Goal: Download file/media

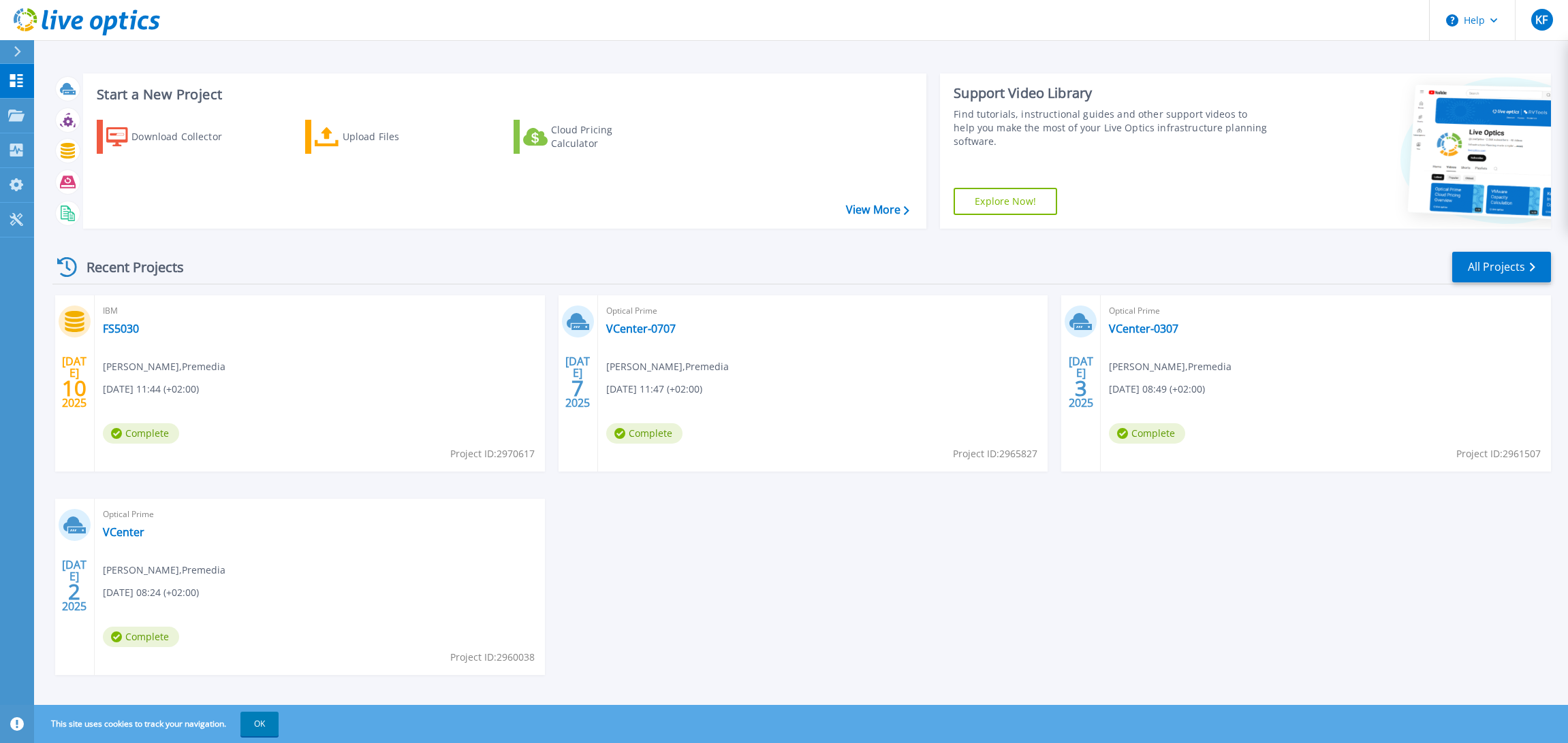
click at [18, 53] on icon at bounding box center [18, 51] width 7 height 11
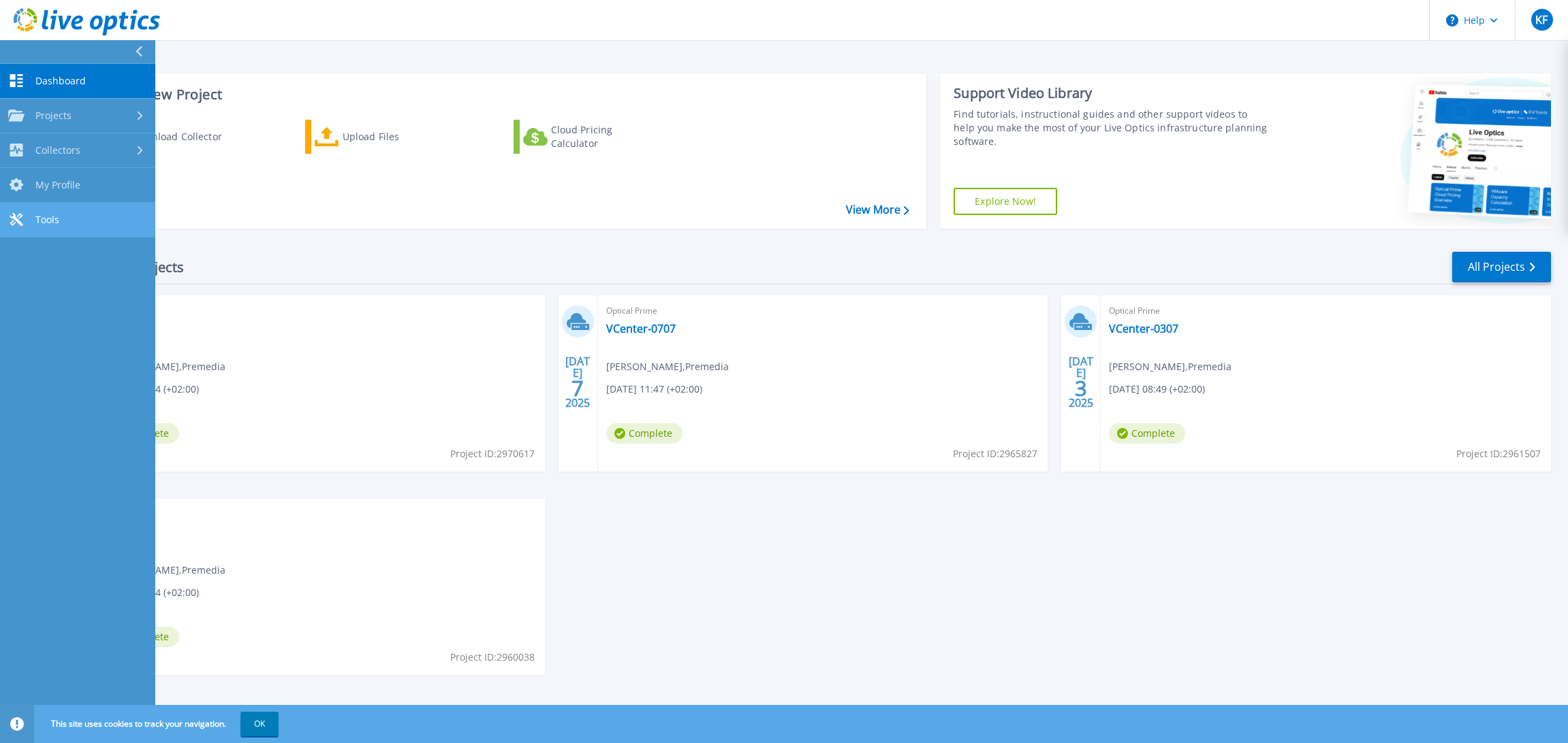
click at [53, 223] on span "Tools" at bounding box center [48, 220] width 24 height 12
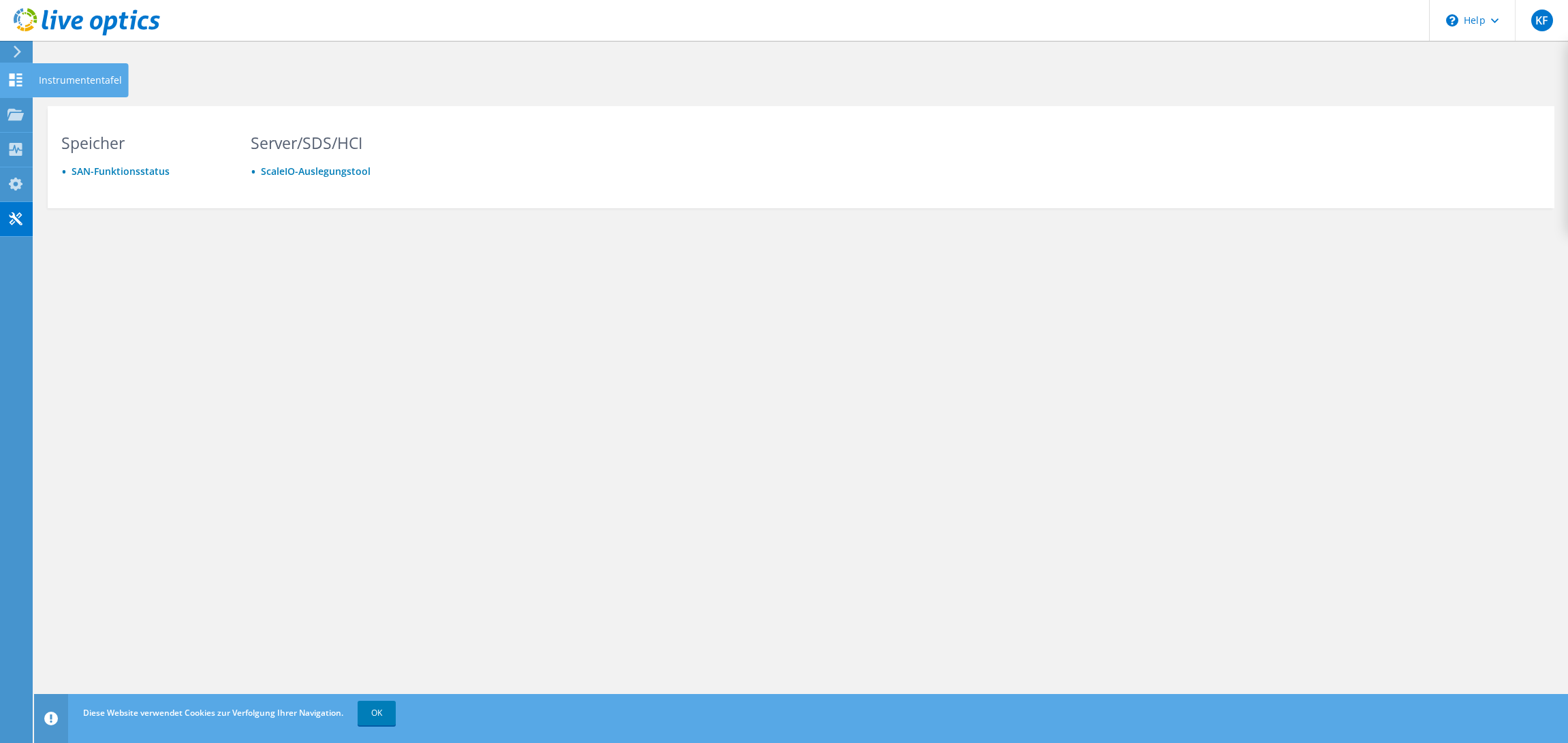
click at [12, 74] on use at bounding box center [16, 80] width 13 height 13
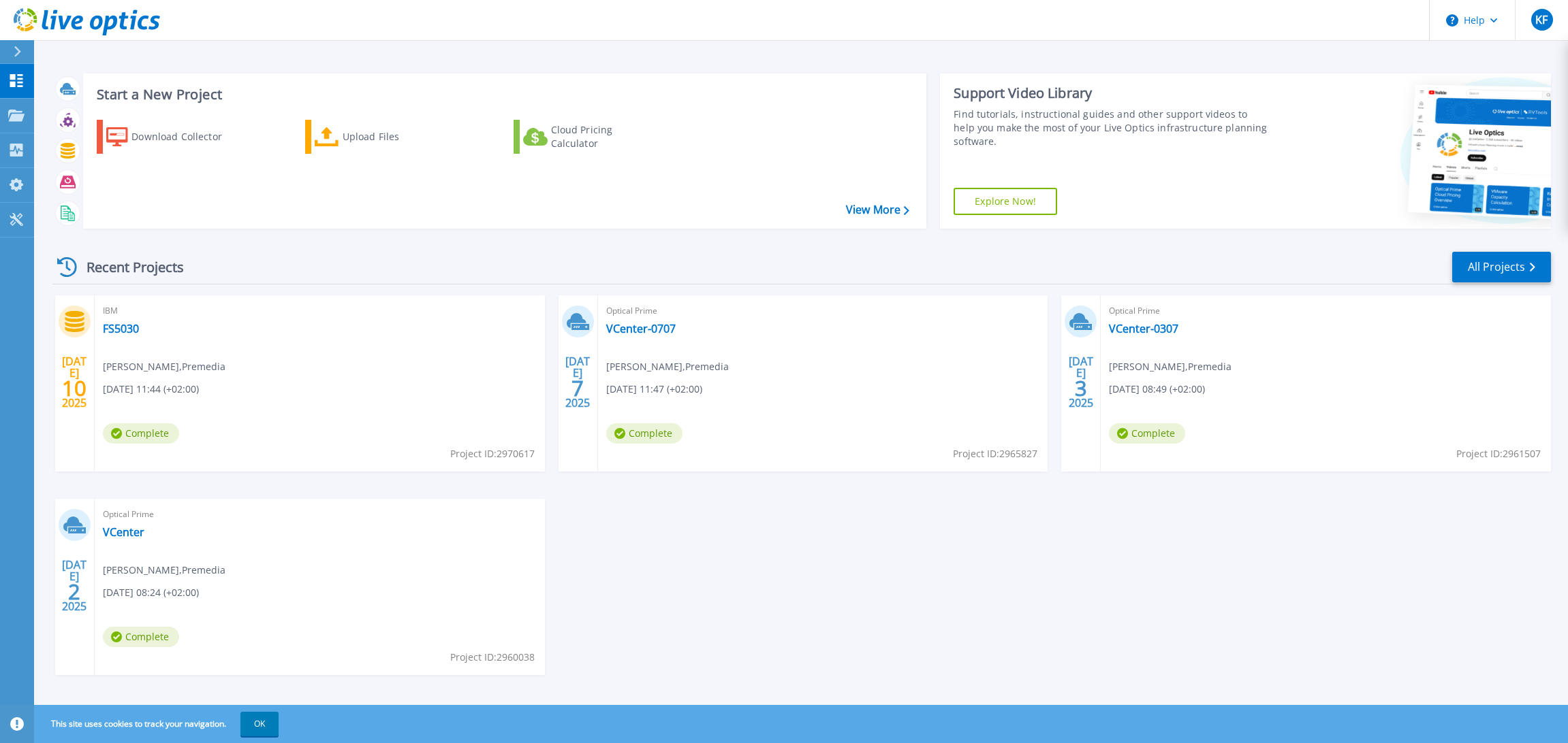
click at [1266, 409] on div "Optical Prime VCenter-0307 Karl Fröhlich , Premedia 07.03.2025, 08:49 (+02:00) …" at bounding box center [1325, 384] width 450 height 177
click at [113, 329] on link "FS5030" at bounding box center [121, 329] width 36 height 14
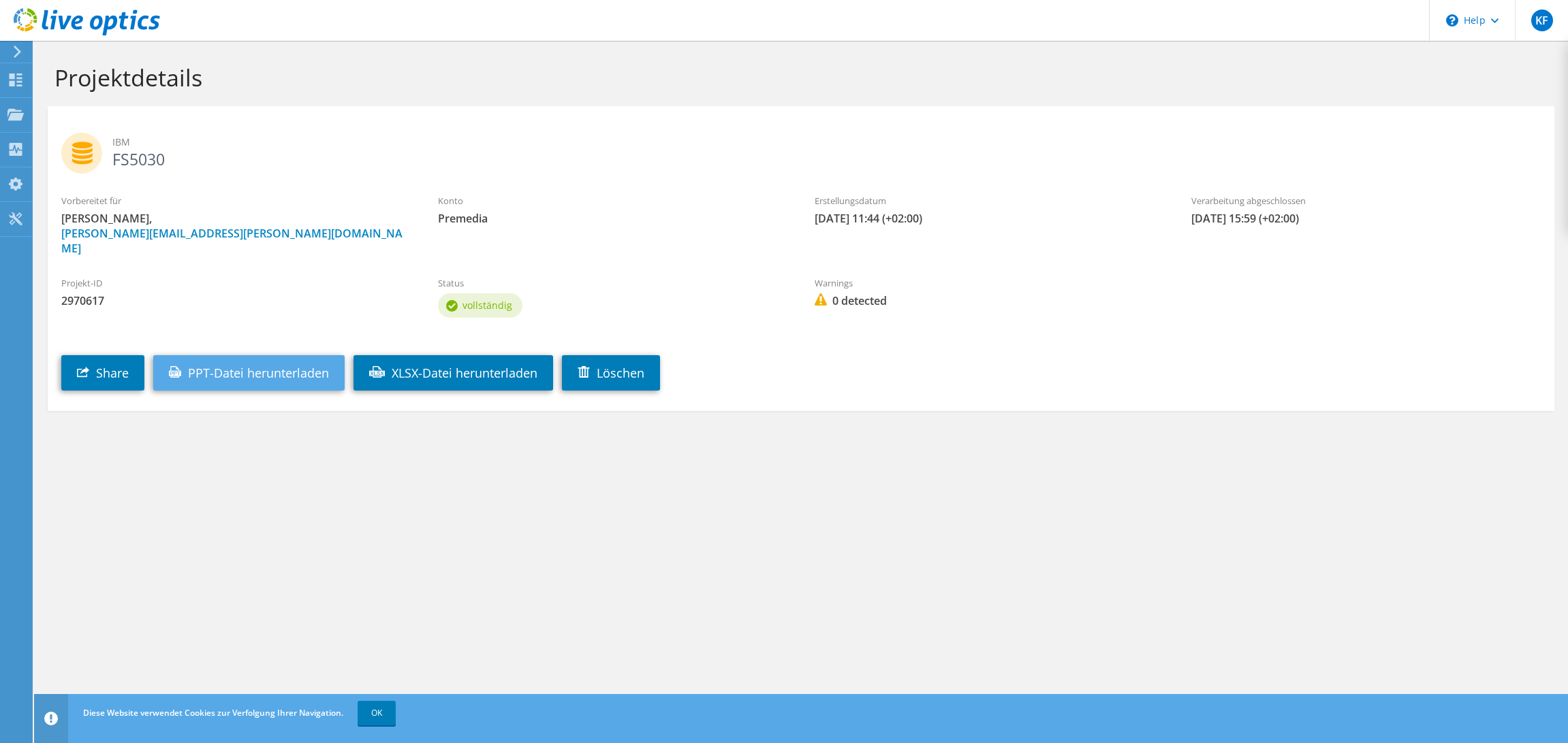
click at [285, 355] on link "PPT-Datei herunterladen" at bounding box center [249, 372] width 191 height 36
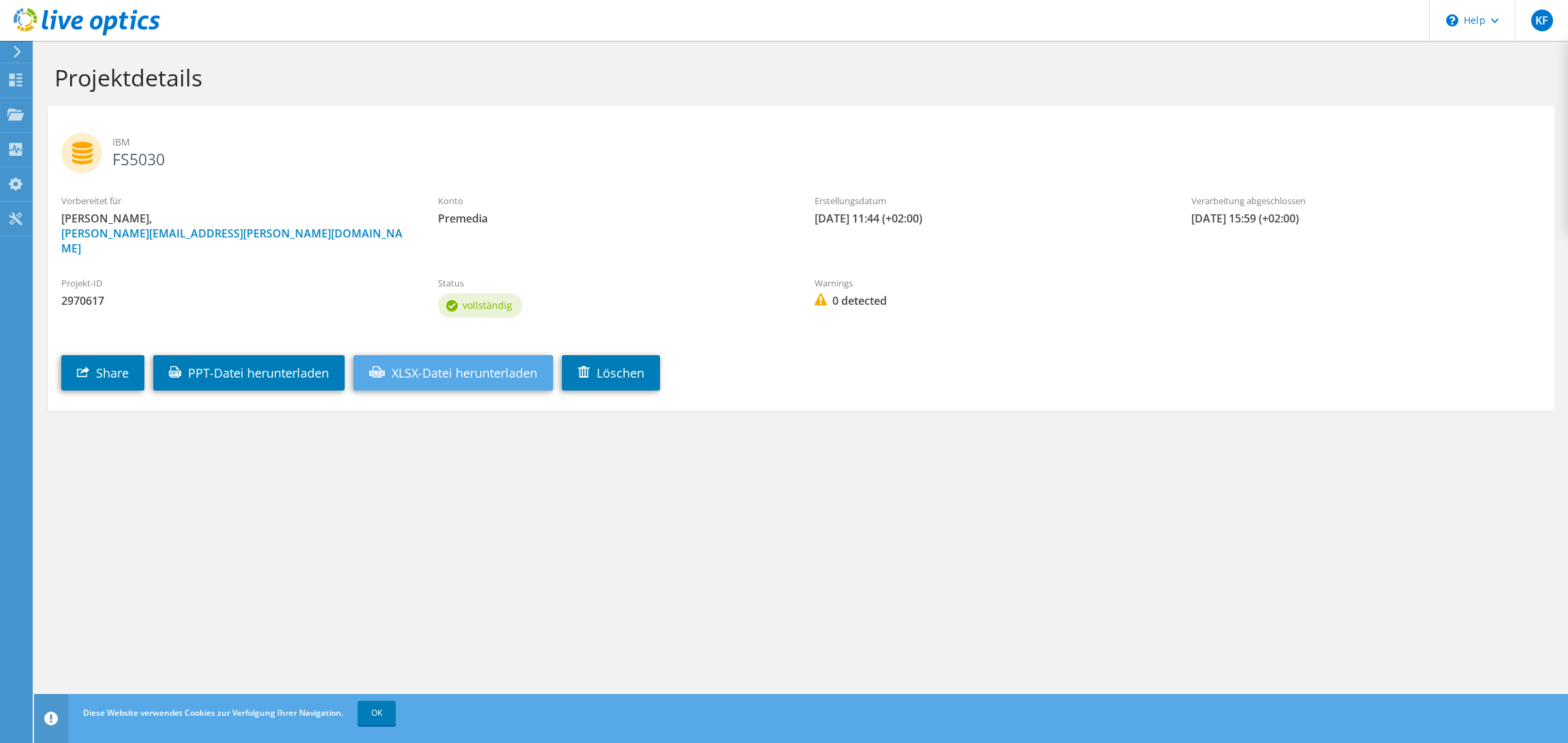
click at [450, 355] on link "XLSX-Datei herunterladen" at bounding box center [453, 372] width 199 height 36
click at [15, 47] on use at bounding box center [17, 52] width 8 height 12
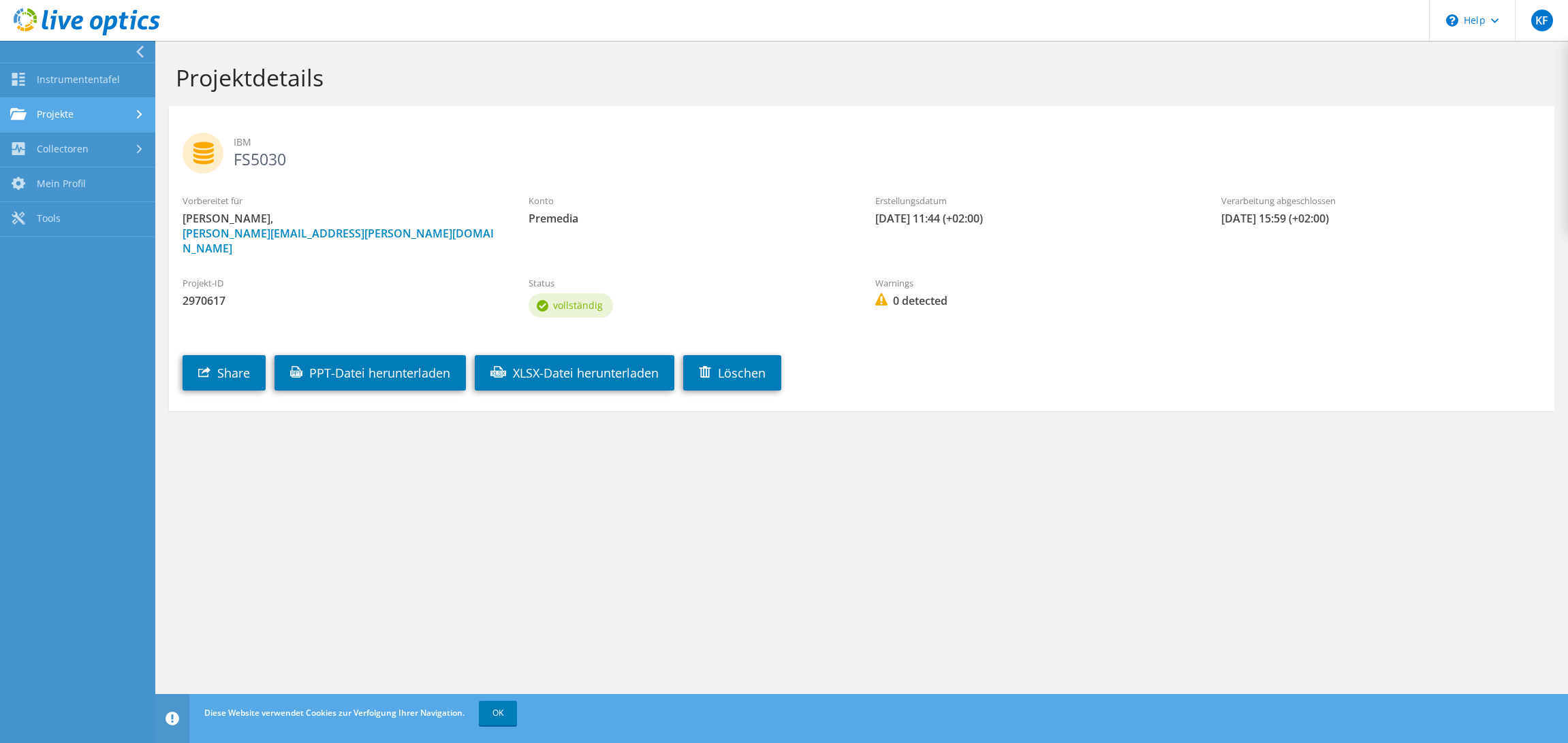
click at [64, 114] on link "Projekte" at bounding box center [77, 115] width 155 height 35
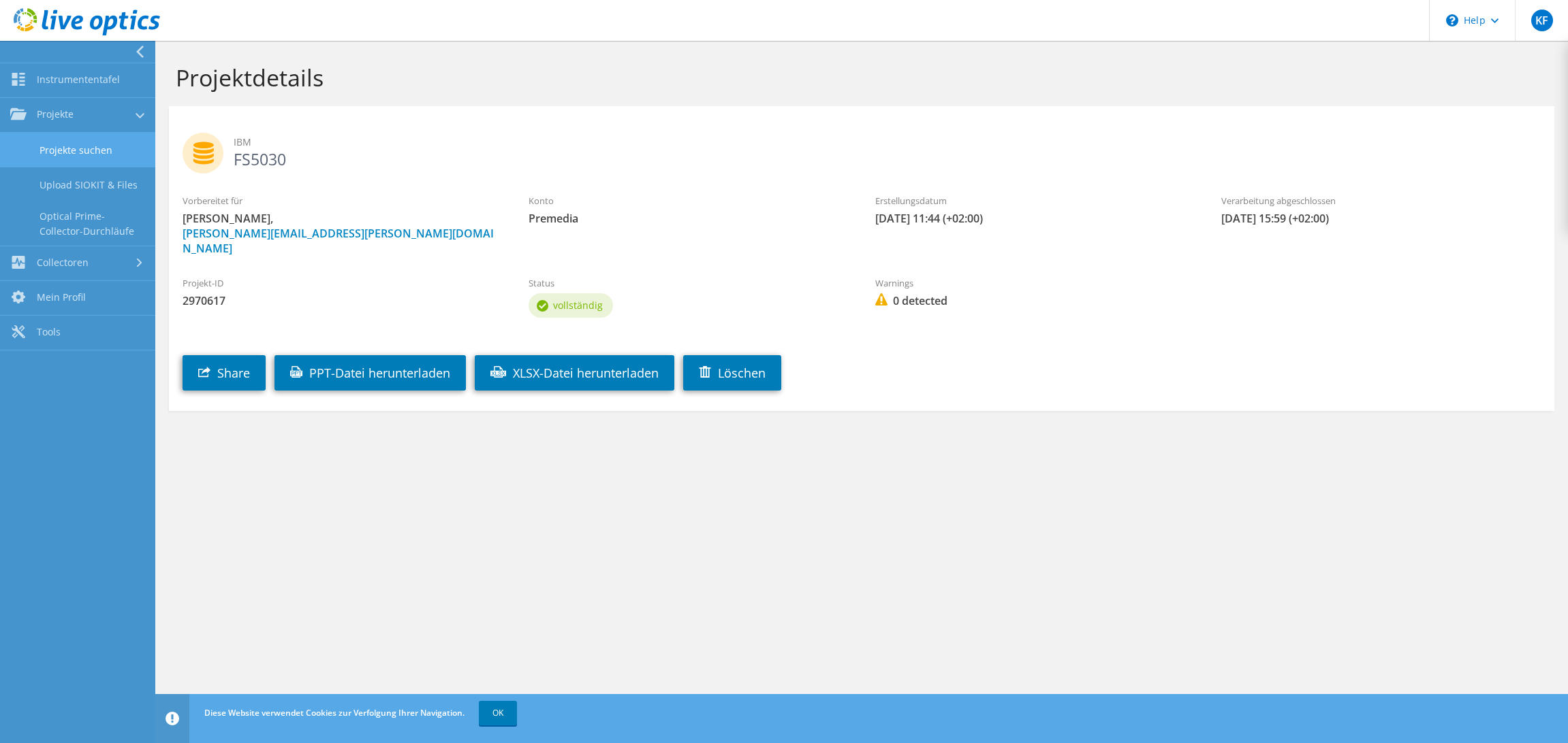
click at [60, 147] on link "Projekte suchen" at bounding box center [77, 150] width 155 height 35
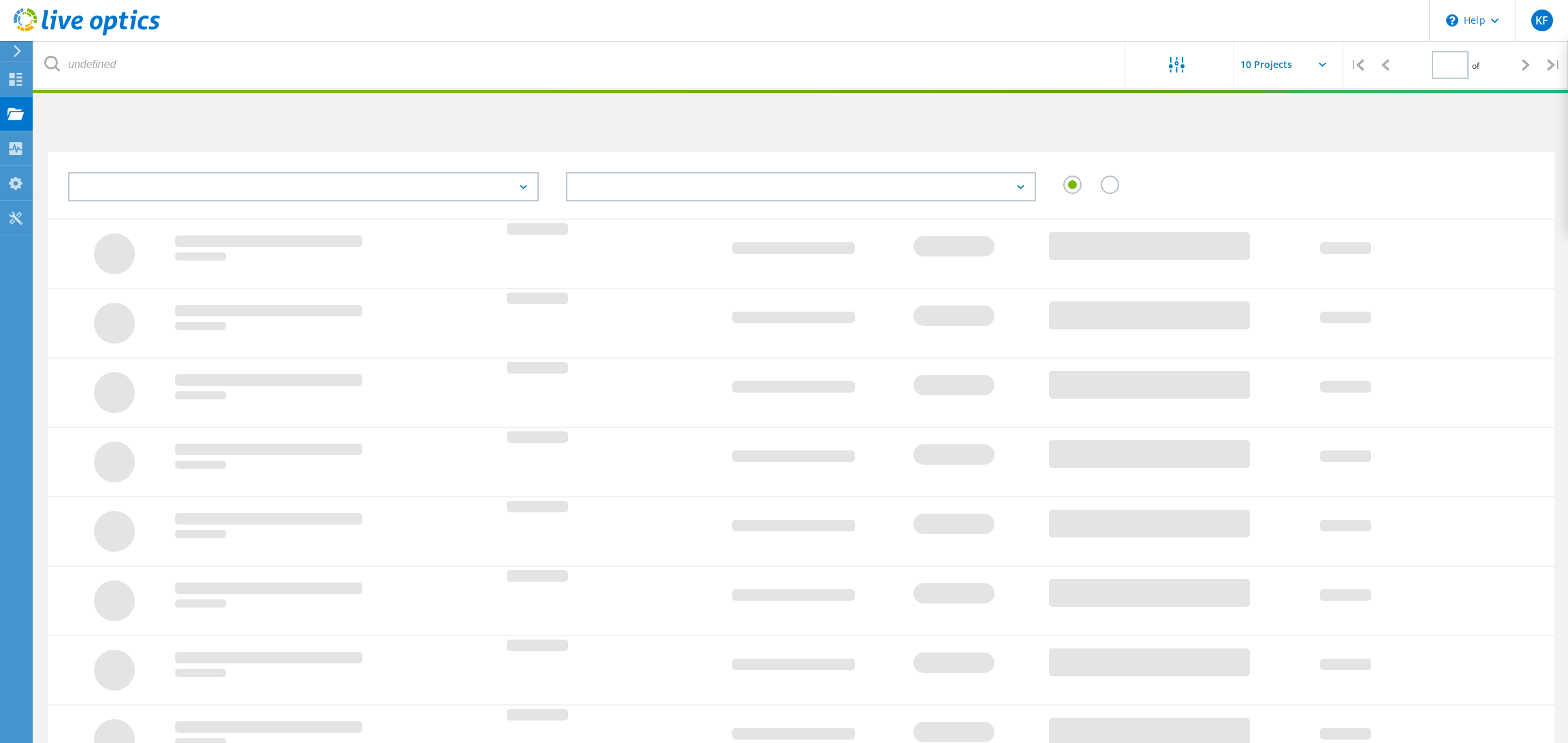
type input "1"
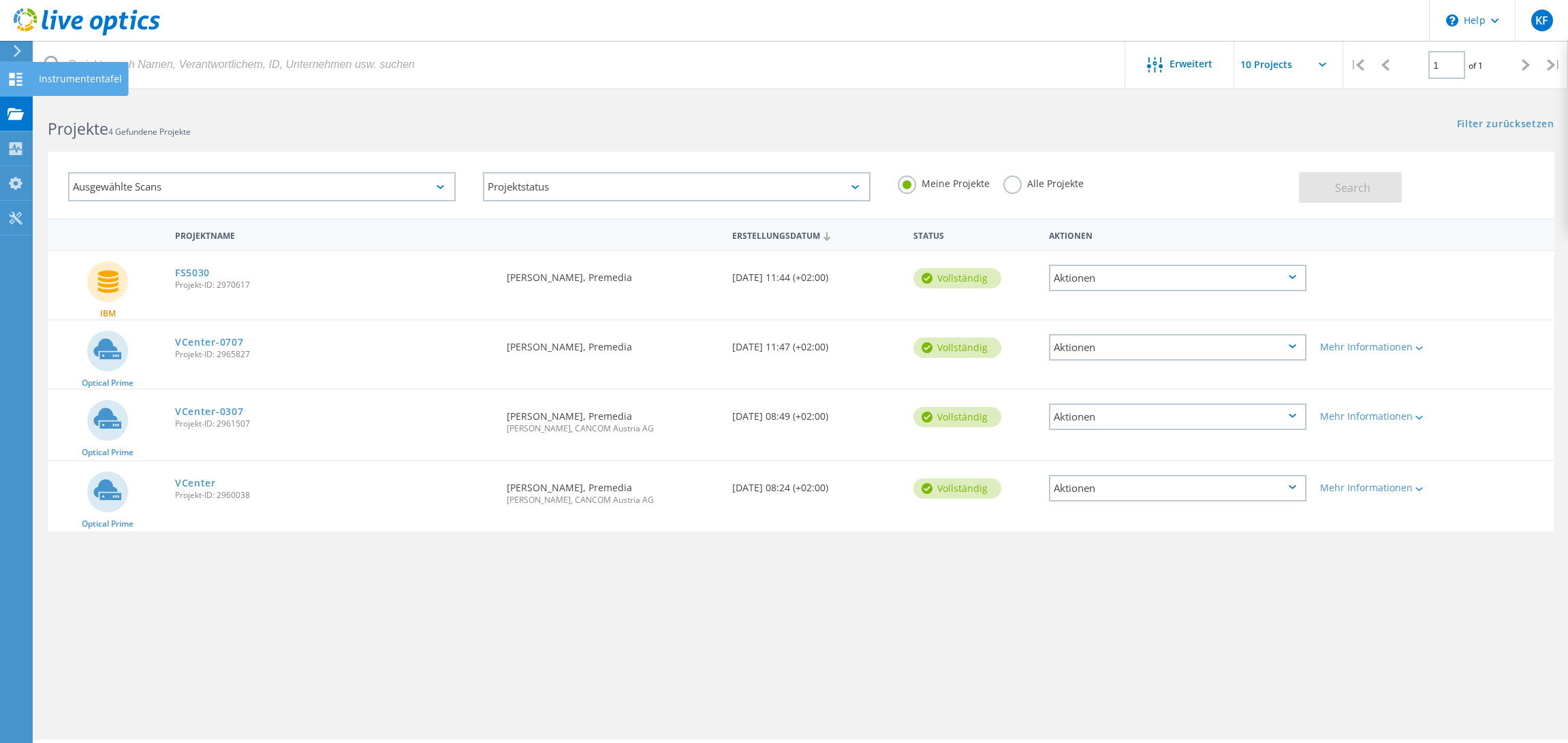
click at [44, 78] on div "Instrumententafel" at bounding box center [81, 79] width 83 height 10
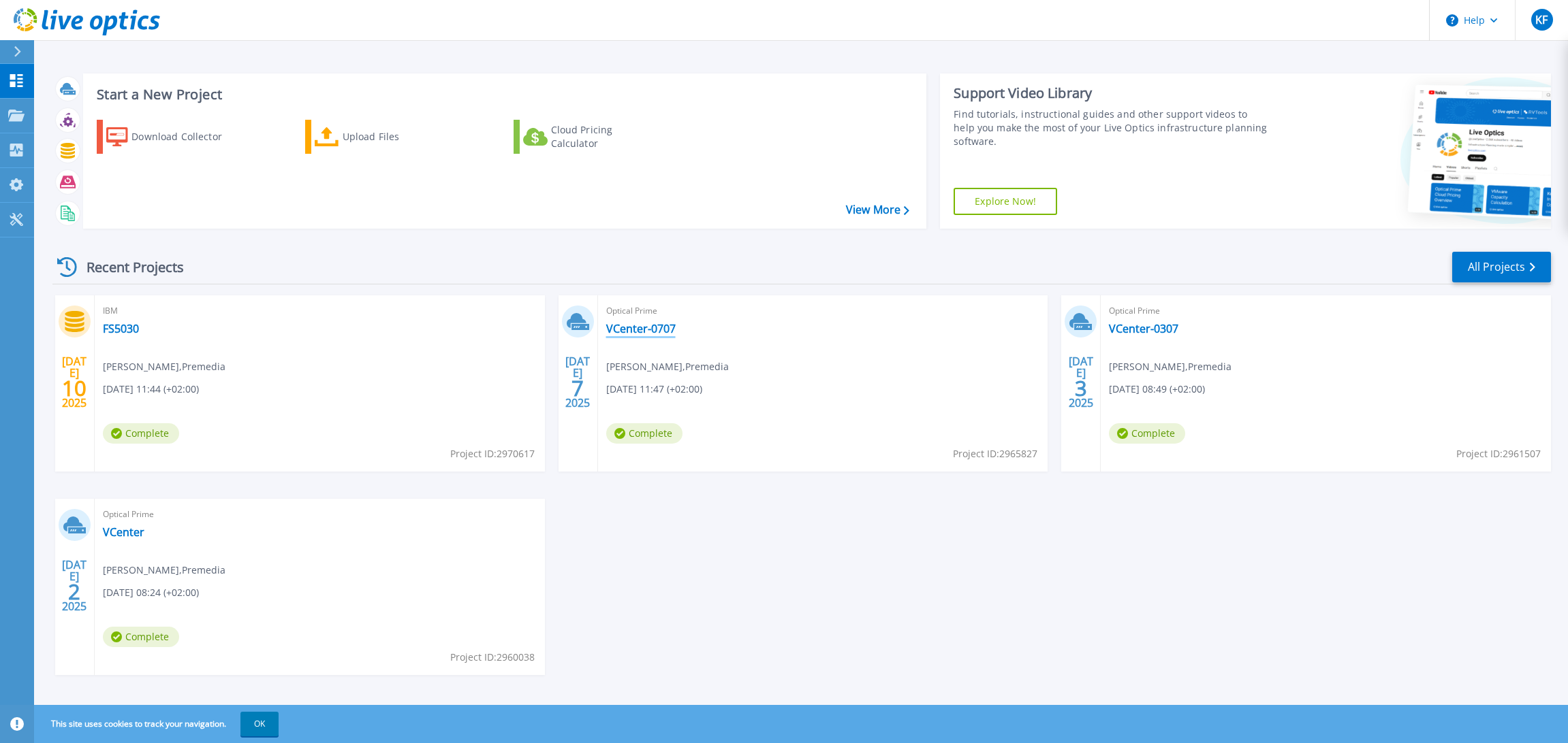
click at [643, 331] on link "VCenter-0707" at bounding box center [641, 329] width 69 height 14
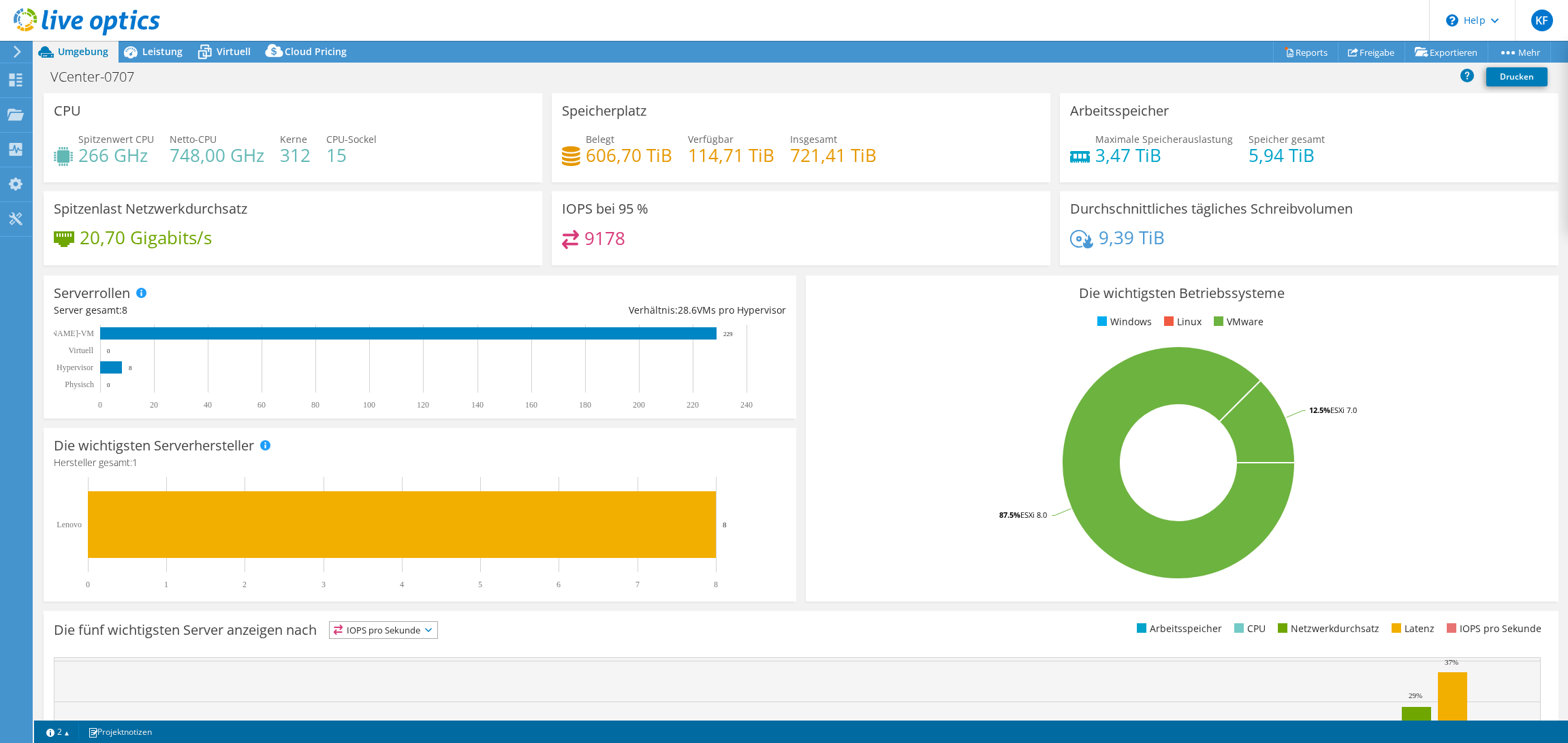
select select "USD"
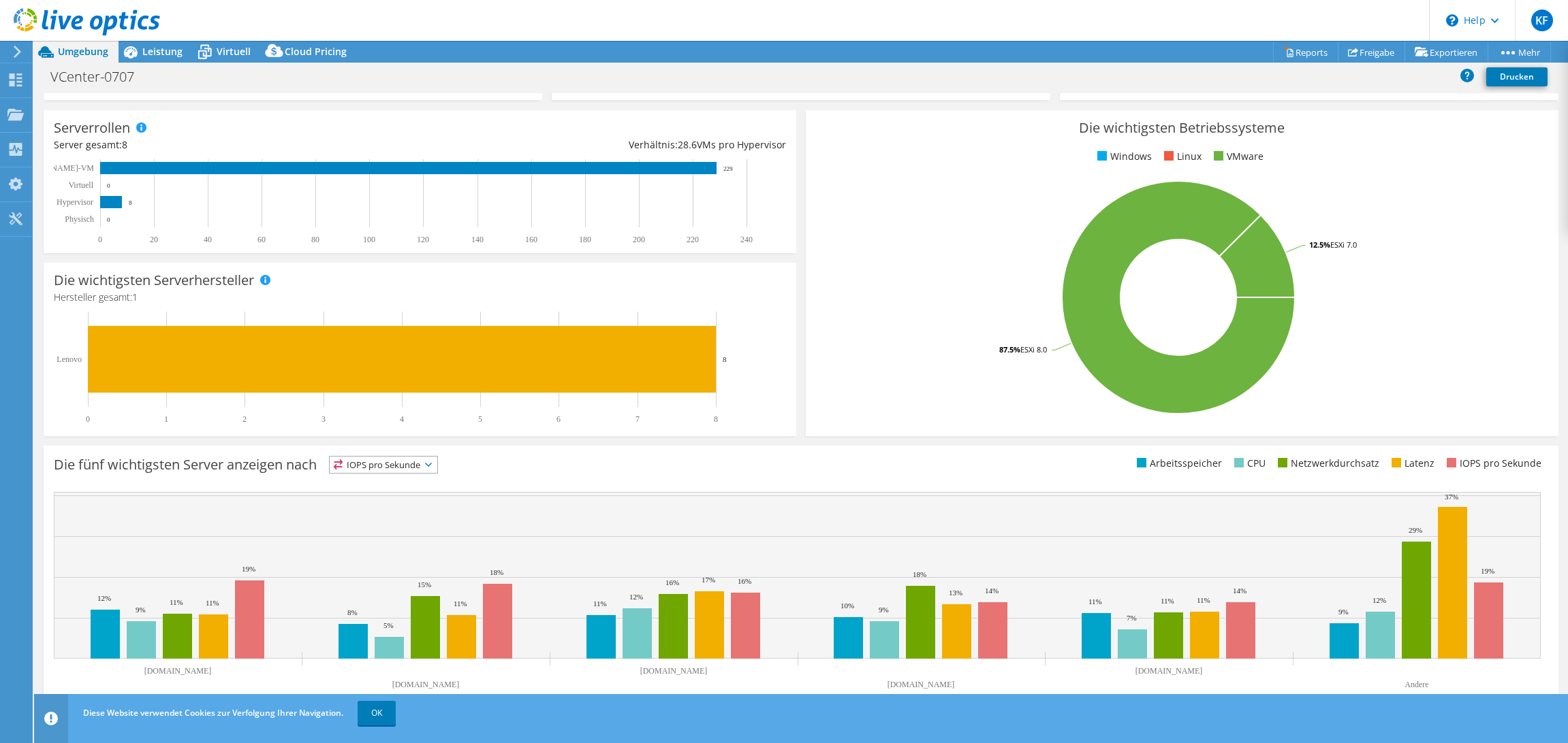
scroll to position [165, 0]
drag, startPoint x: 371, startPoint y: 720, endPoint x: 377, endPoint y: 716, distance: 7.2
click at [371, 720] on link "OK" at bounding box center [377, 714] width 38 height 24
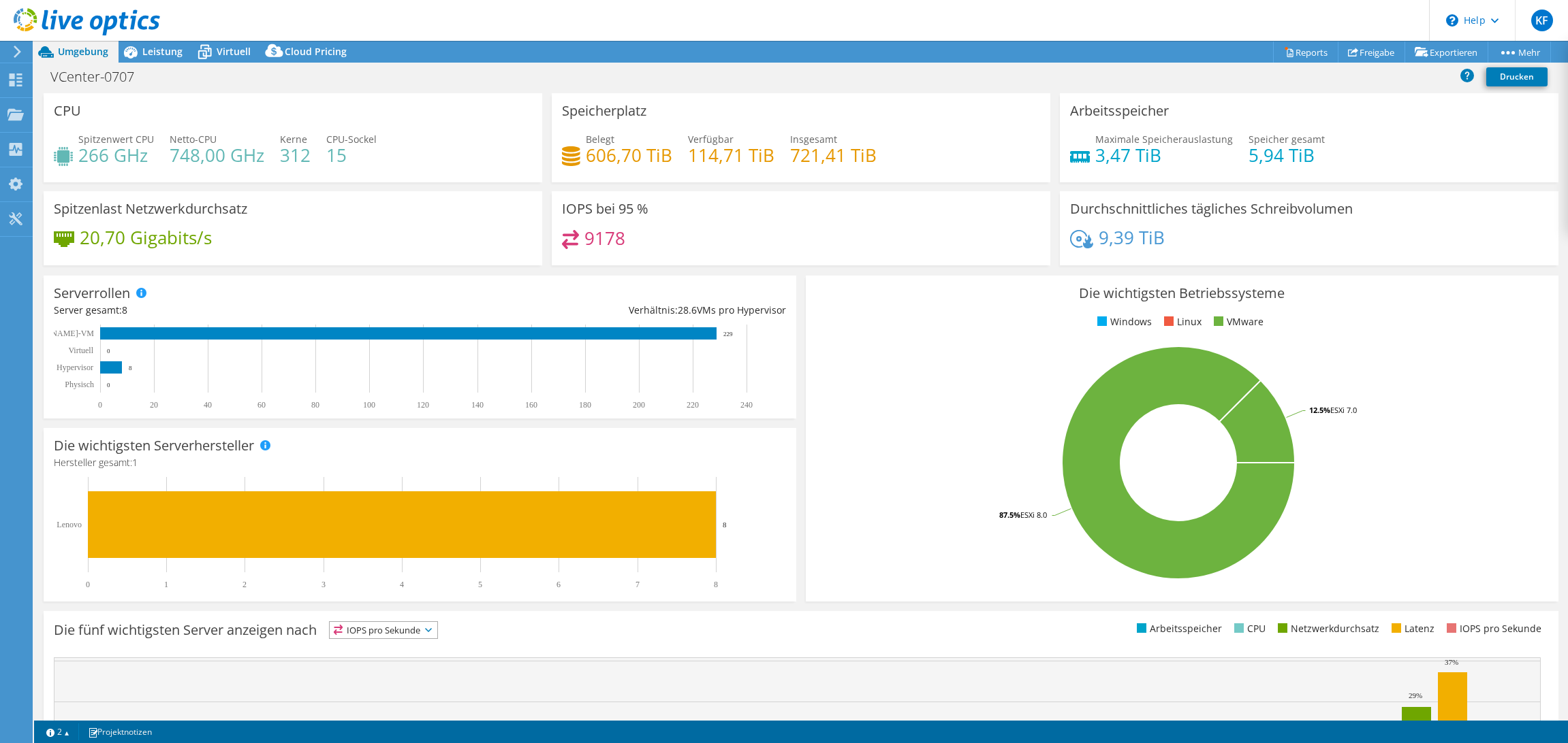
scroll to position [0, 0]
click at [1291, 53] on link "Reports" at bounding box center [1305, 52] width 65 height 21
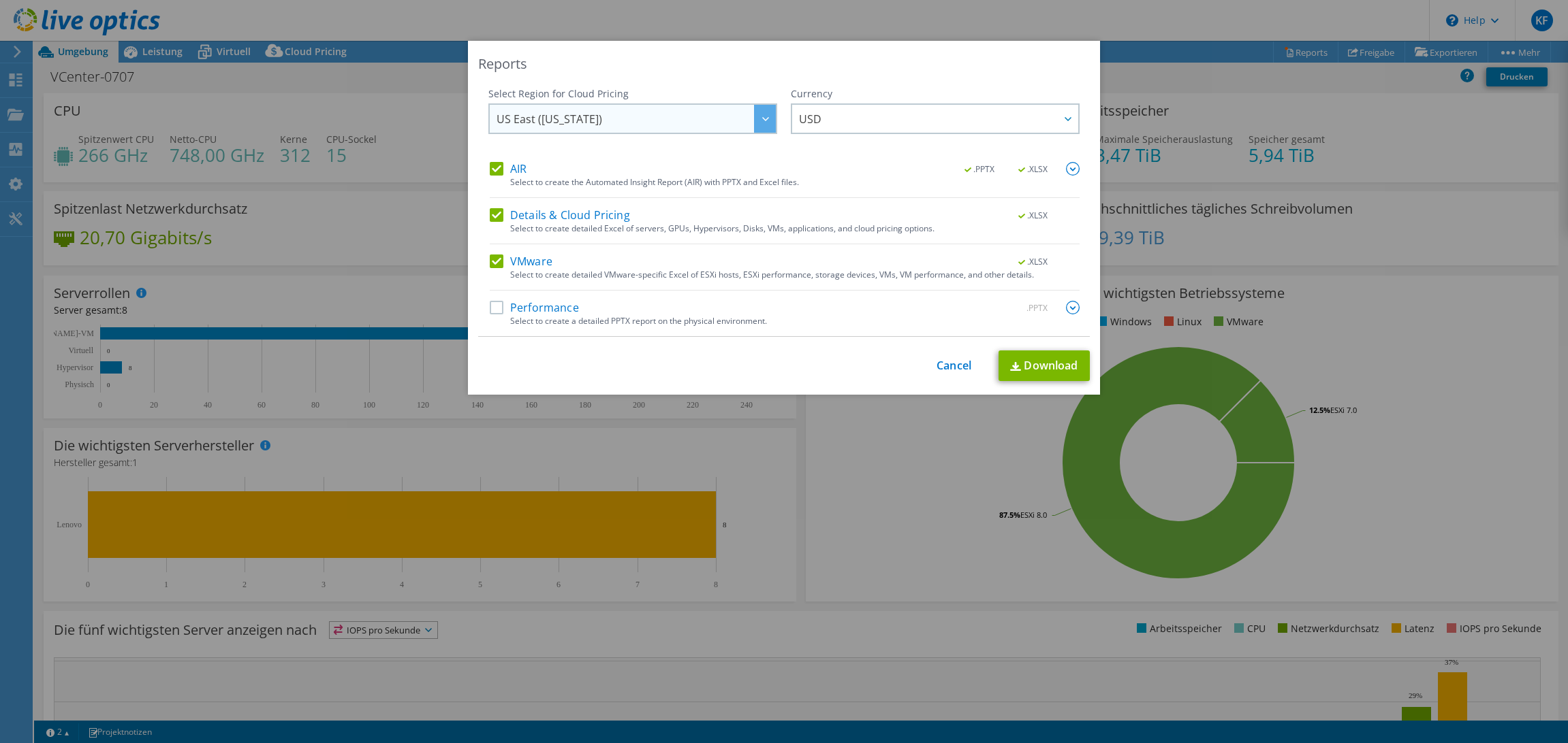
click at [661, 117] on span "US East (Virginia)" at bounding box center [636, 119] width 279 height 28
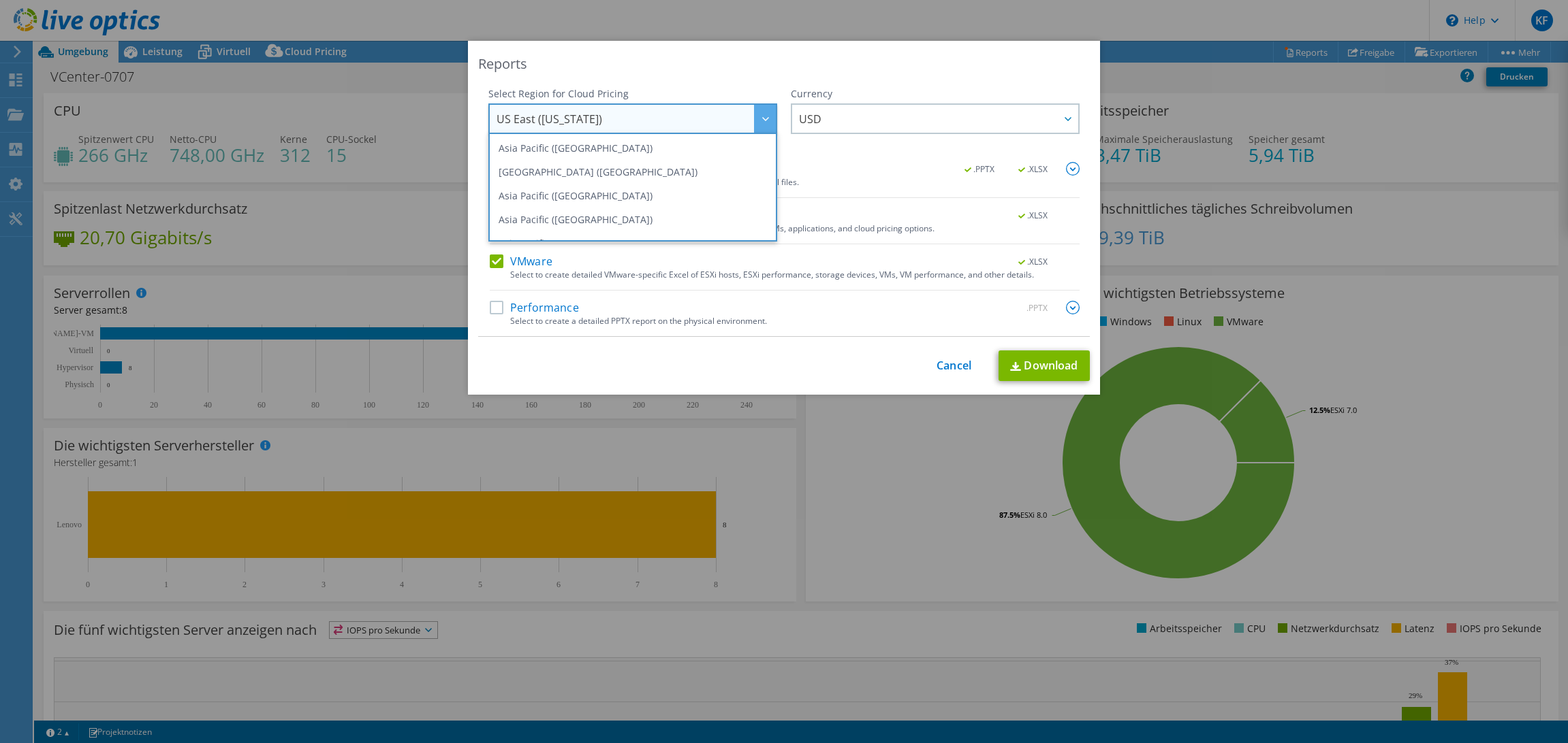
click at [752, 87] on div "Reports Select Region for Cloud Pricing Asia Pacific (Hong Kong) Asia Pacific (…" at bounding box center [784, 217] width 632 height 354
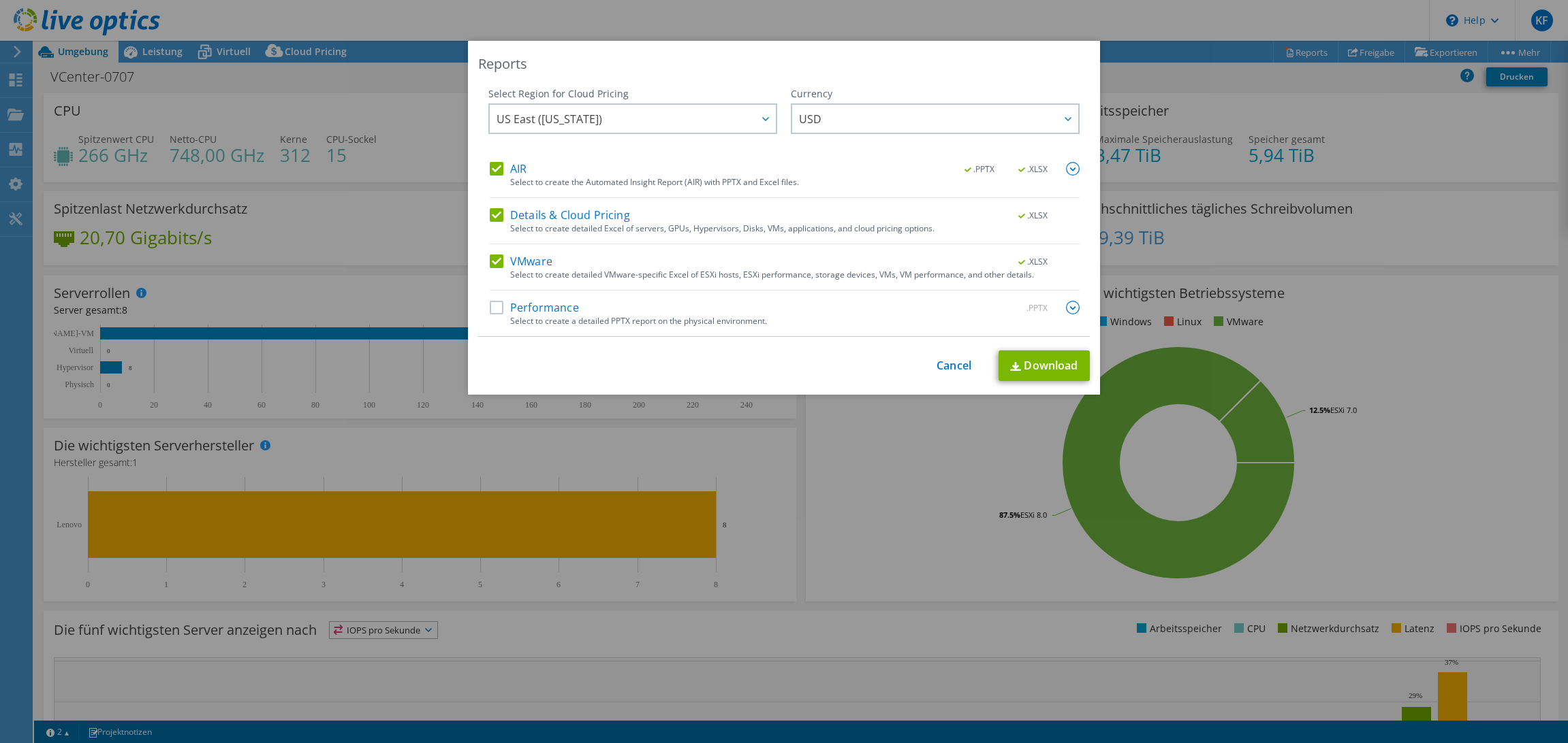
click at [1079, 306] on img at bounding box center [1072, 307] width 14 height 14
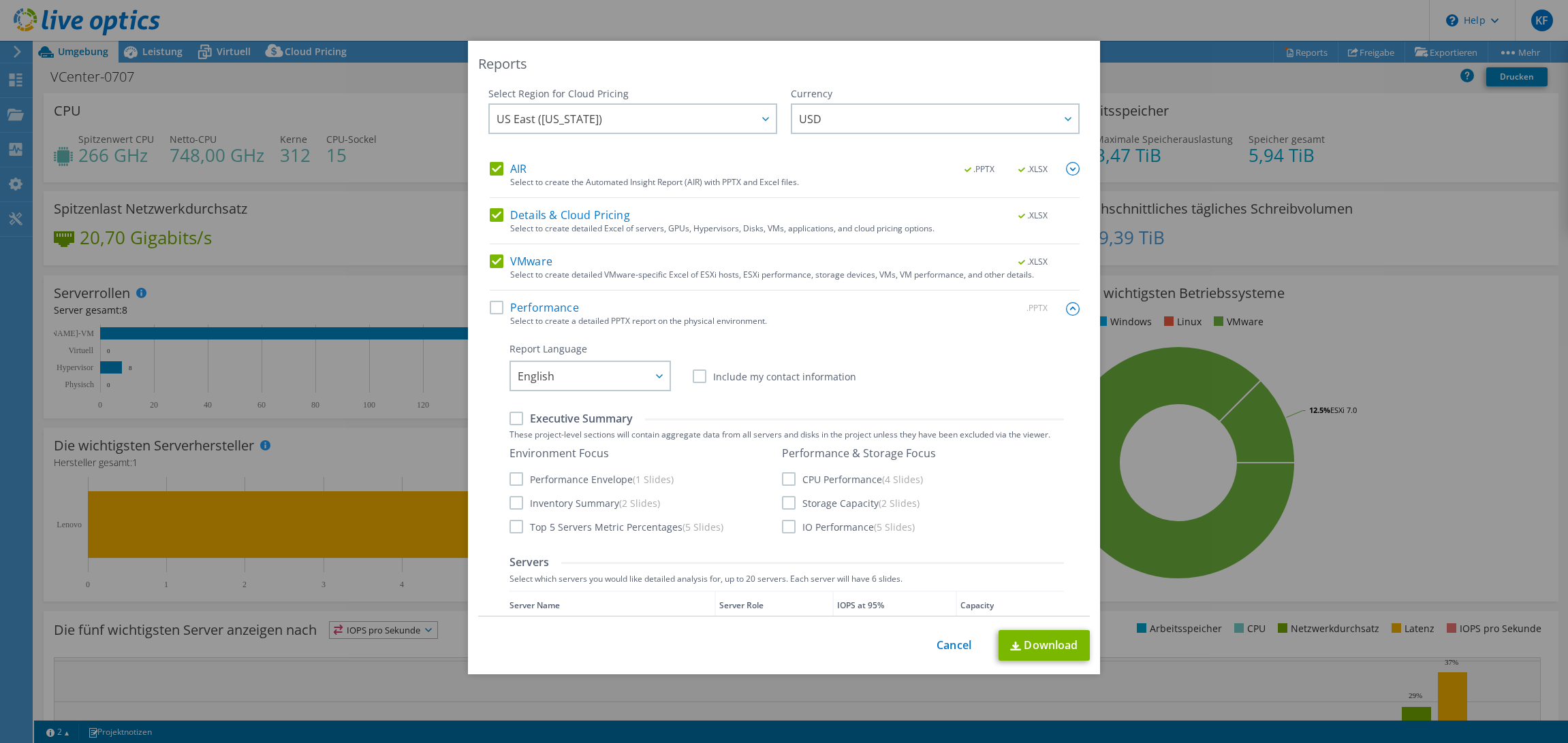
click at [497, 313] on label "Performance" at bounding box center [534, 307] width 89 height 14
click at [0, 0] on input "Performance" at bounding box center [0, 0] width 0 height 0
click at [847, 116] on span "USD" at bounding box center [938, 119] width 279 height 28
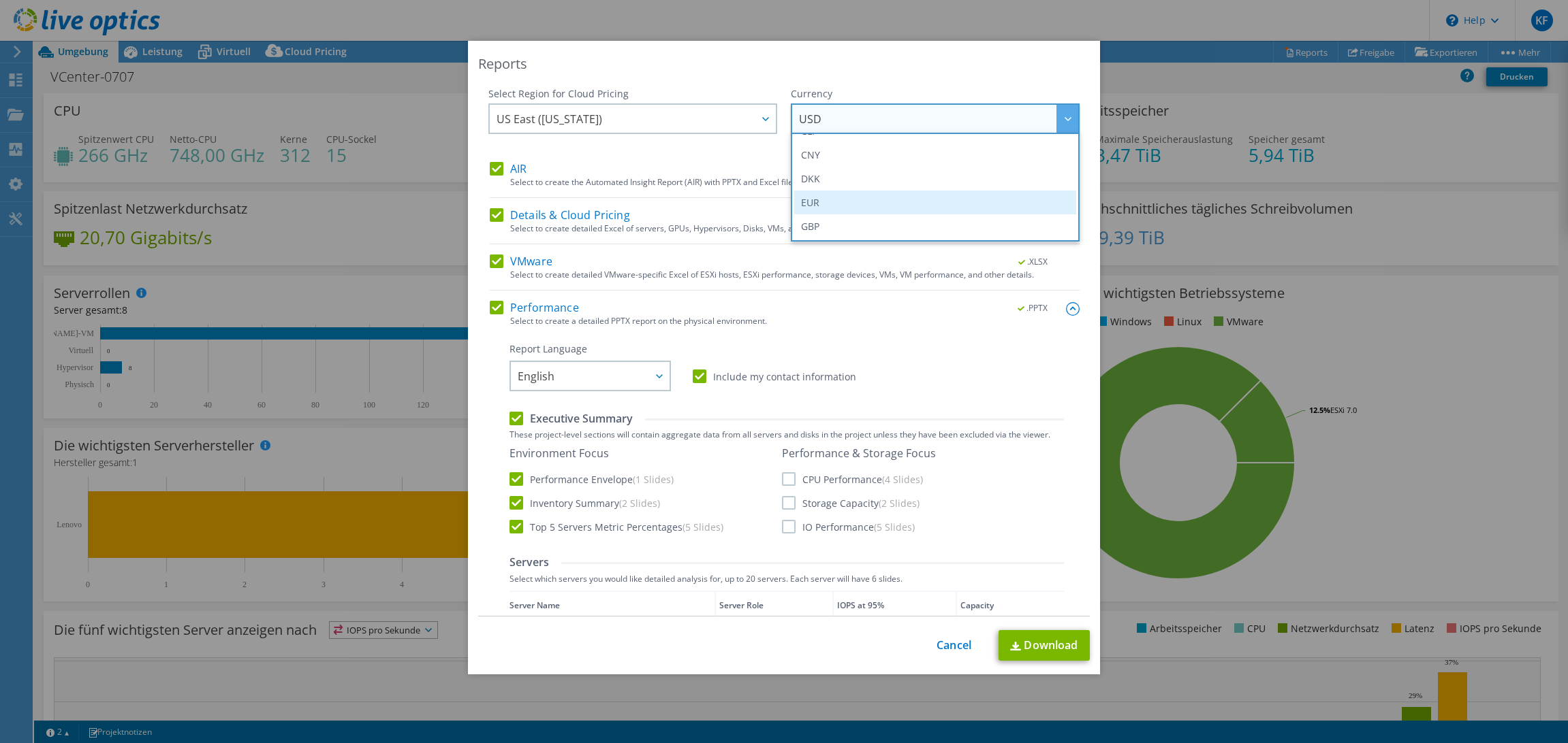
click at [840, 204] on li "EUR" at bounding box center [935, 203] width 282 height 24
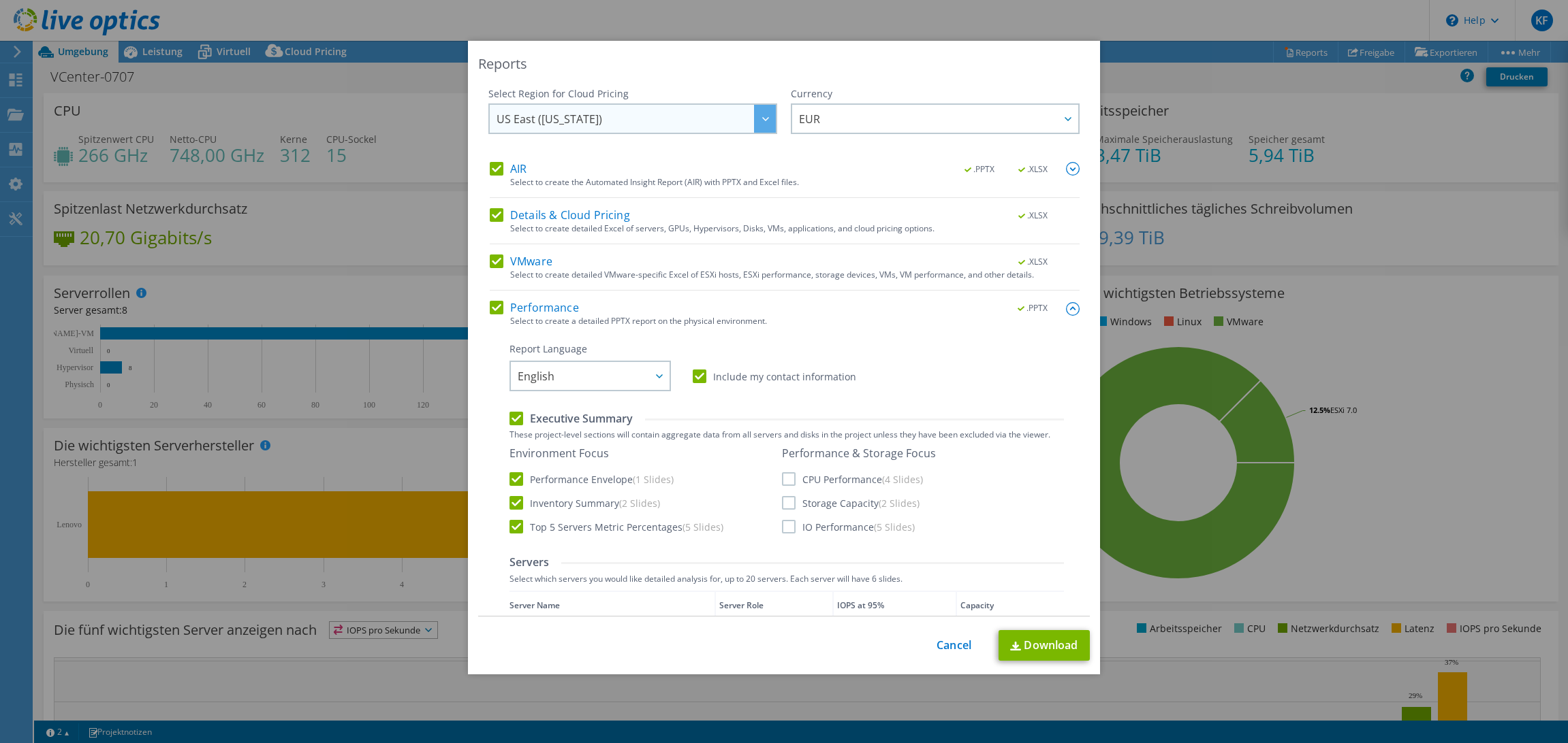
click at [625, 122] on span "US East (Virginia)" at bounding box center [636, 119] width 279 height 28
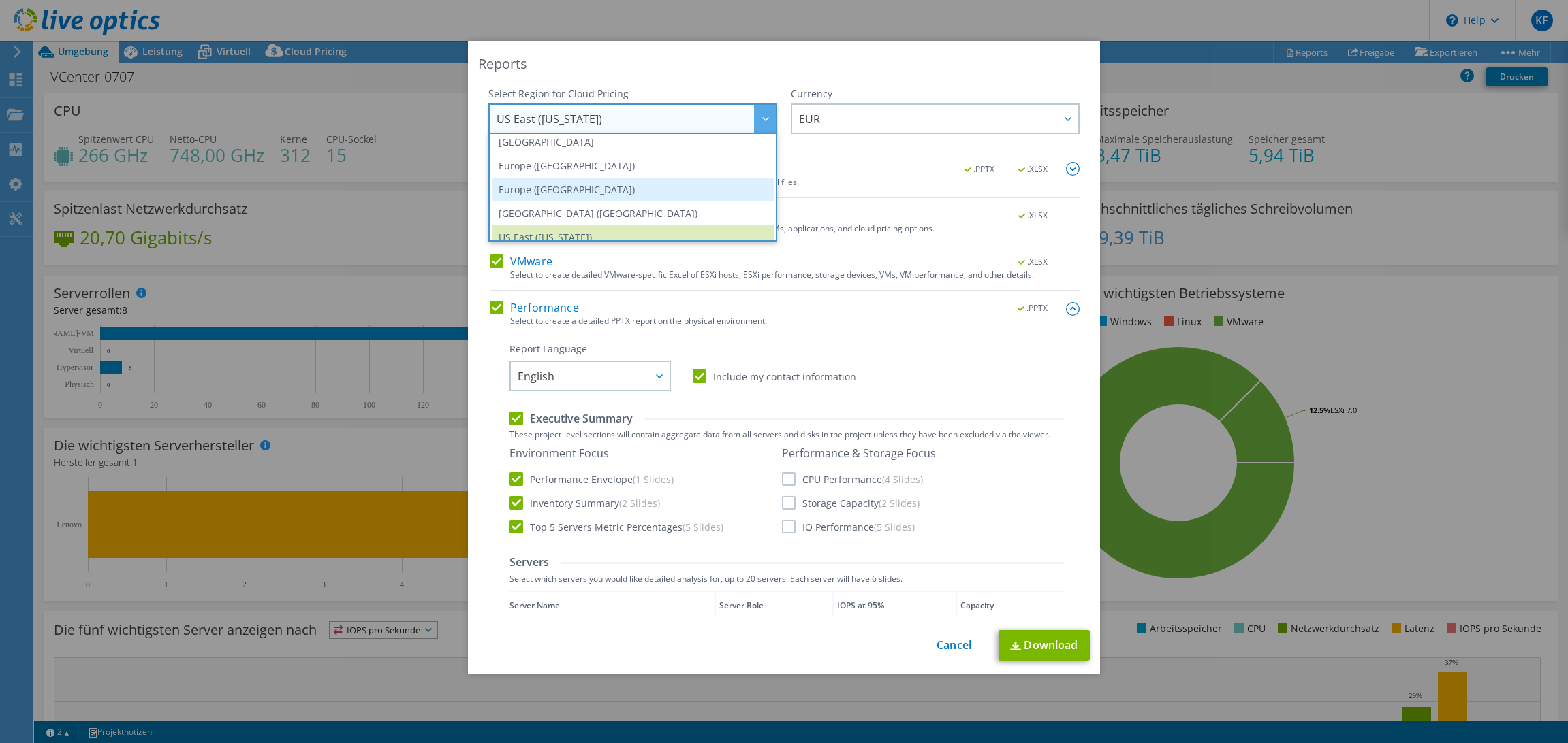
scroll to position [142, 0]
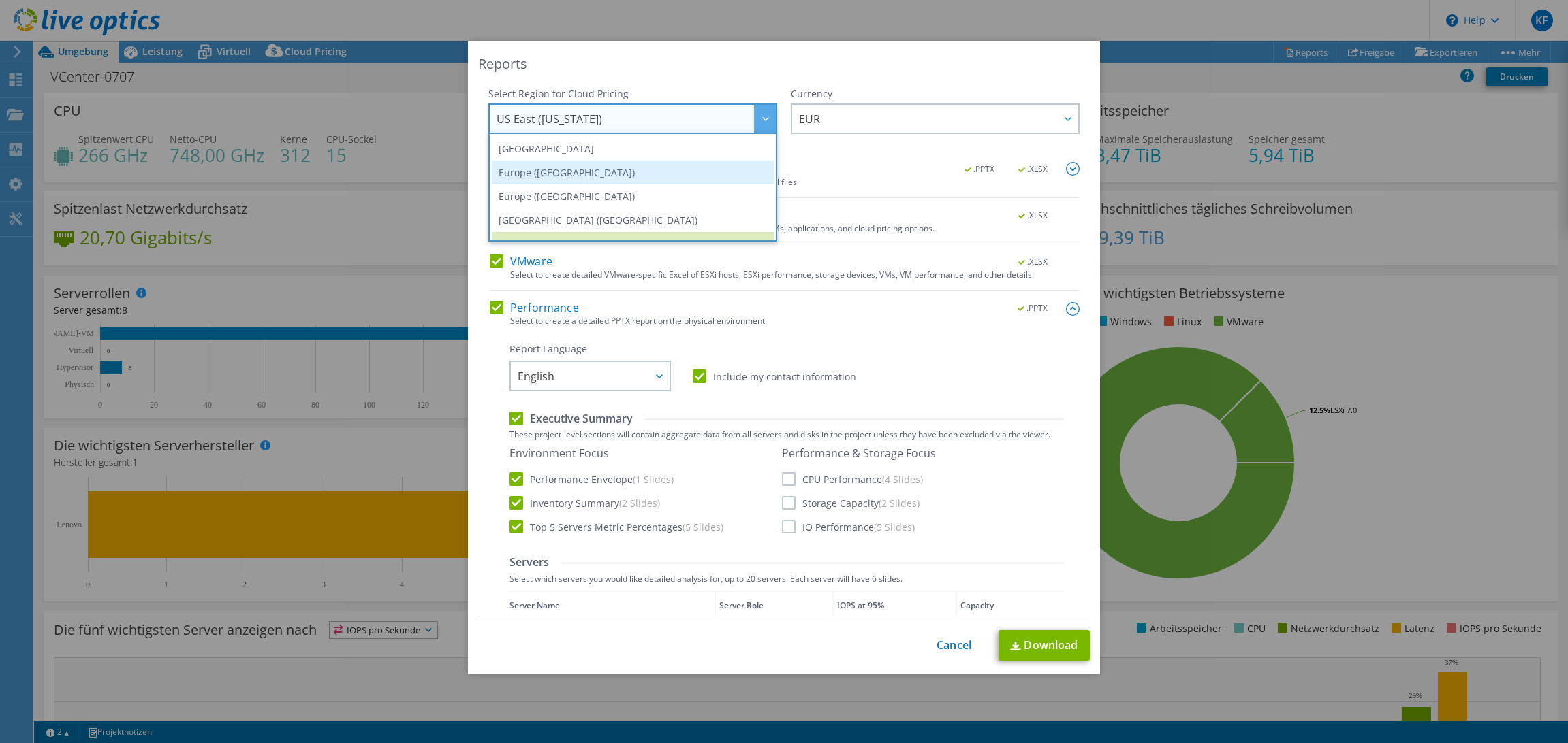
click at [584, 171] on li "Europe (Frankfurt)" at bounding box center [632, 173] width 282 height 24
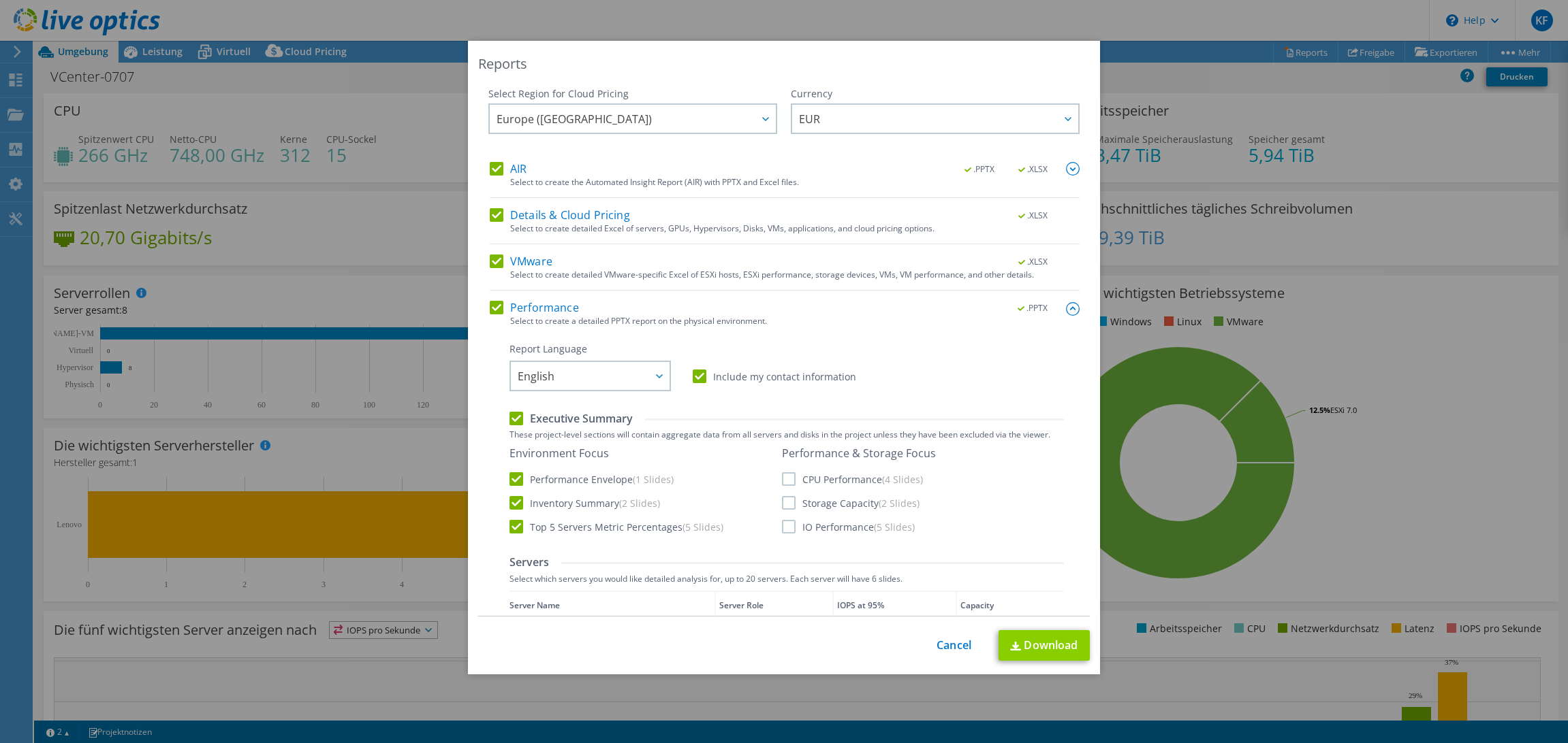
click at [1030, 649] on link "Download" at bounding box center [1043, 645] width 91 height 30
click at [1245, 80] on div "Reports Select Region for Cloud Pricing Asia Pacific (Hong Kong) Asia Pacific (…" at bounding box center [784, 372] width 1568 height 662
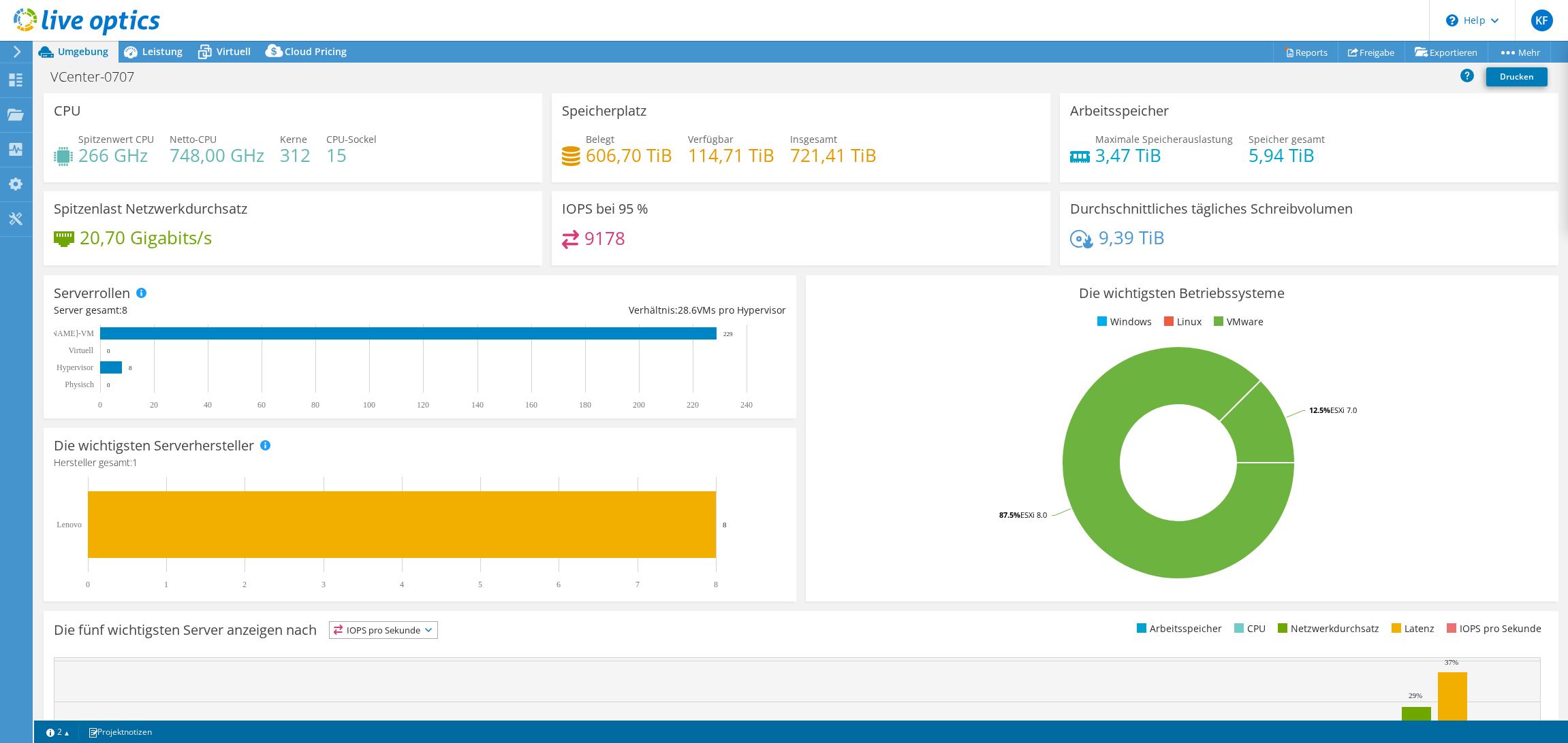
click at [1176, 20] on header "KF Endbenutzer Karl Fröhlich karl.froehlich@premedia.at Premedia My Profile Log…" at bounding box center [784, 20] width 1568 height 41
click at [1403, 76] on link "vSAN ReadyNode Sizer" at bounding box center [1403, 76] width 129 height 29
click at [874, 447] on rect at bounding box center [1178, 462] width 724 height 238
